Goal: Task Accomplishment & Management: Use online tool/utility

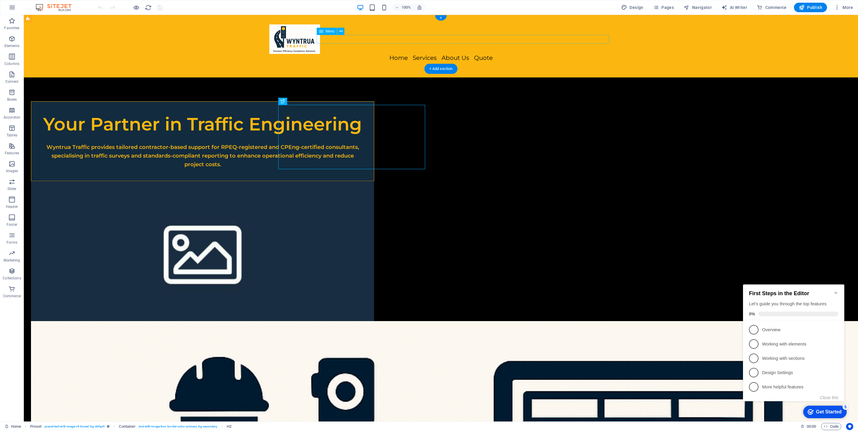
click at [503, 54] on nav "Home Services About Us Quote" at bounding box center [440, 58] width 343 height 9
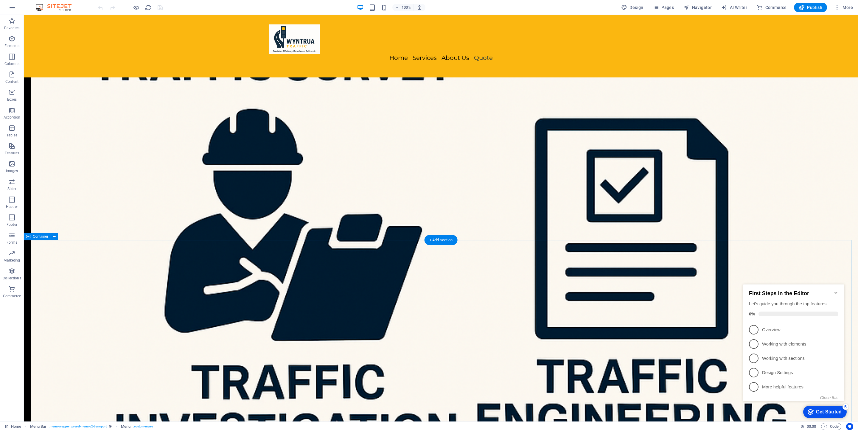
scroll to position [625, 0]
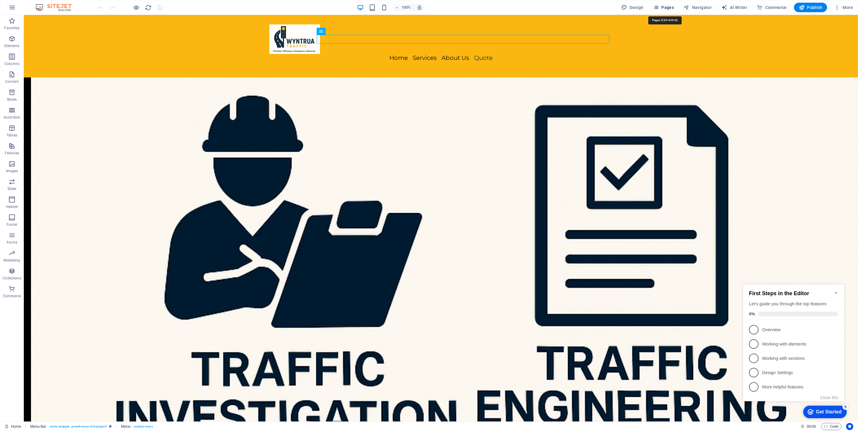
click at [665, 6] on span "Pages" at bounding box center [663, 7] width 21 height 6
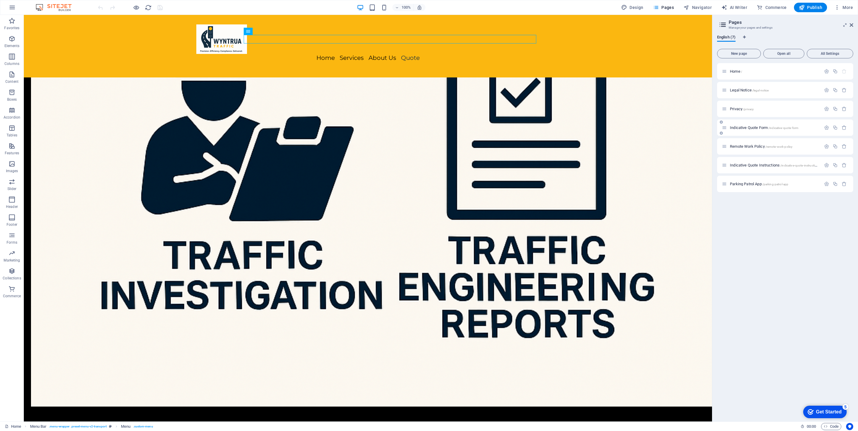
click at [758, 126] on span "Indicative Quote Form /indicative-quote-form" at bounding box center [763, 127] width 68 height 4
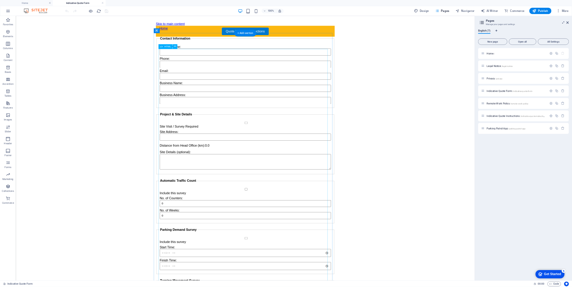
scroll to position [0, 0]
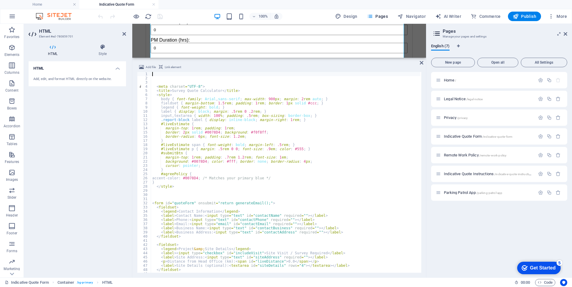
click at [197, 79] on div "< meta charset = "UTF-8" > < title > Survey Quote Calculator </ title > < style…" at bounding box center [285, 176] width 269 height 209
click at [193, 91] on div "< meta charset = "UTF-8" > < title > Survey Quote Calculator </ title > < style…" at bounding box center [285, 176] width 269 height 209
type textarea "<title>Survey Quote Calculator</title>"
